Goal: Navigation & Orientation: Go to known website

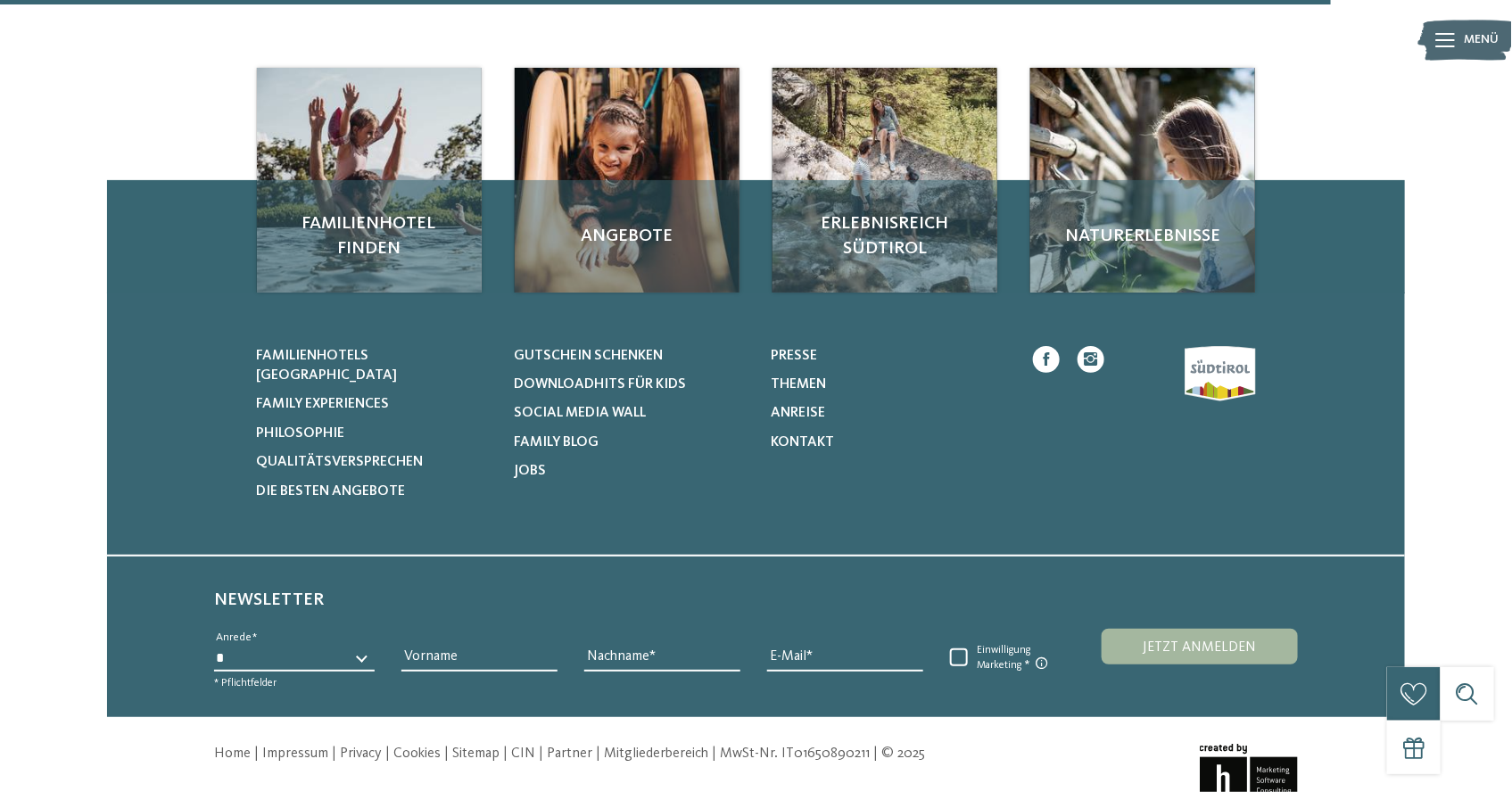
scroll to position [810, 0]
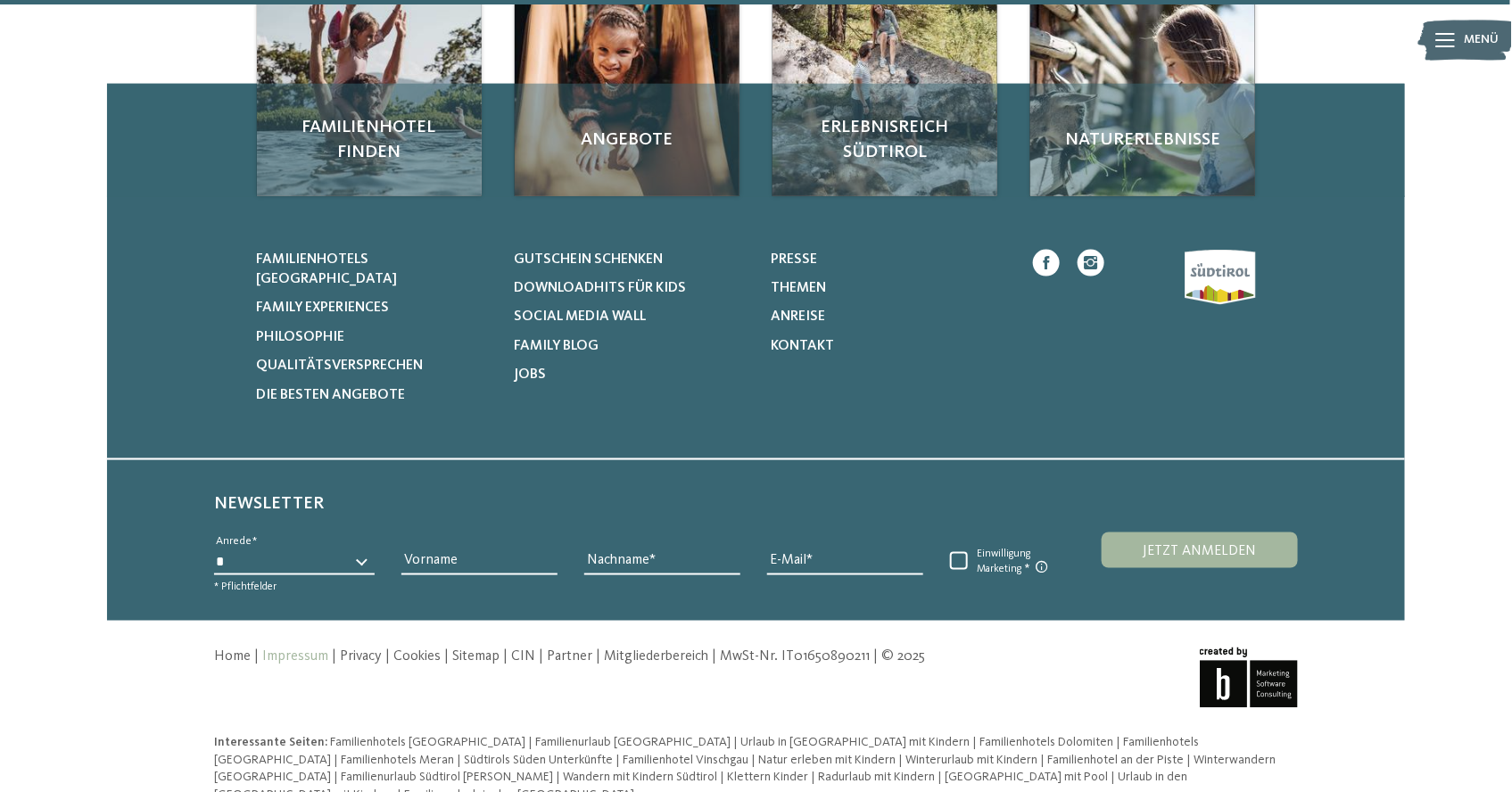
click at [311, 650] on link "Impressum" at bounding box center [295, 657] width 66 height 14
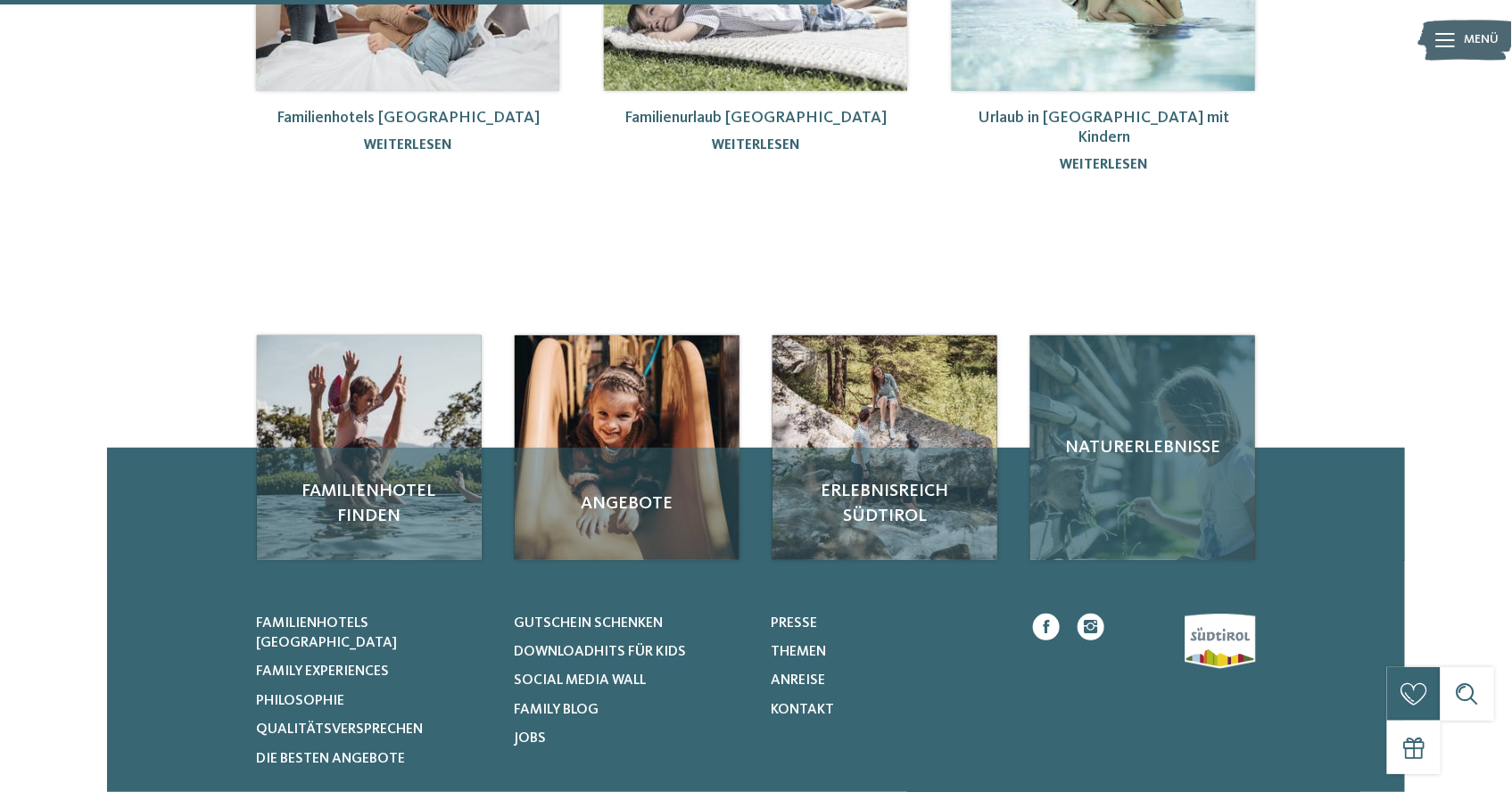
scroll to position [535, 0]
